Goal: Information Seeking & Learning: Learn about a topic

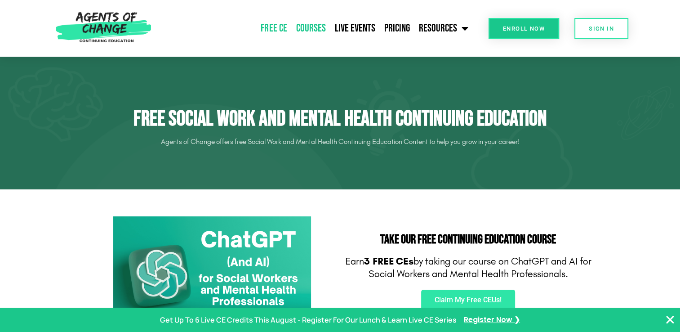
click at [323, 24] on link "Courses" at bounding box center [310, 28] width 39 height 22
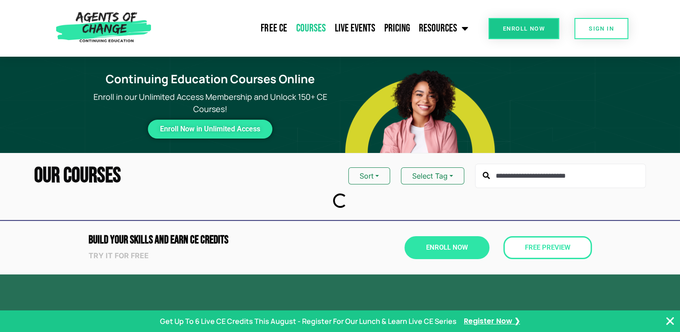
click at [283, 16] on div "Free CE Courses Live Events Pricing Resources Blog State Requirements: Social W…" at bounding box center [313, 28] width 317 height 57
click at [282, 22] on link "Free CE" at bounding box center [273, 28] width 35 height 22
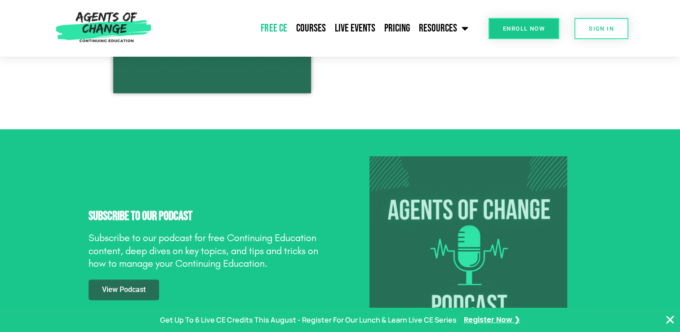
scroll to position [1033, 0]
